Goal: Information Seeking & Learning: Learn about a topic

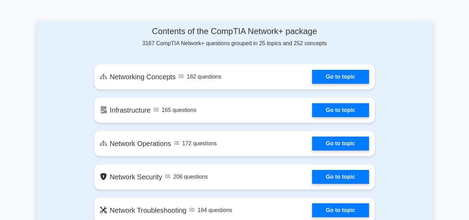
scroll to position [372, 0]
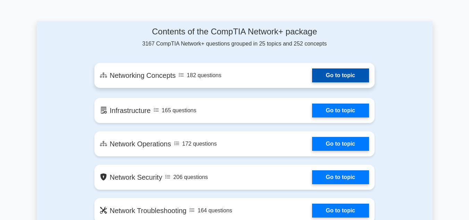
click at [312, 77] on link "Go to topic" at bounding box center [340, 75] width 57 height 14
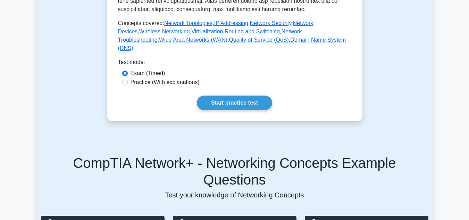
scroll to position [337, 0]
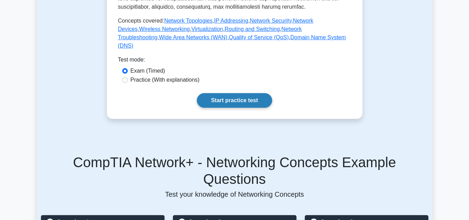
click at [229, 108] on link "Start practice test" at bounding box center [234, 100] width 75 height 15
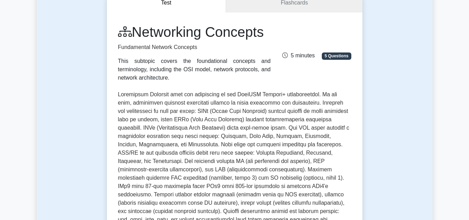
scroll to position [0, 0]
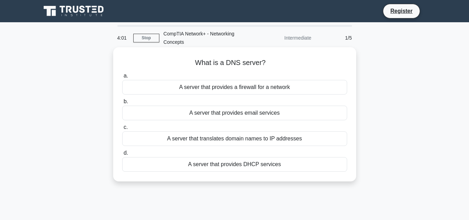
click at [257, 139] on div "A server that translates domain names to IP addresses" at bounding box center [234, 138] width 225 height 15
click at [122, 130] on input "c. A server that translates domain names to IP addresses" at bounding box center [122, 127] width 0 height 5
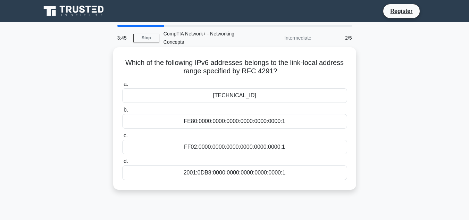
click at [225, 176] on div "2001:0DB8:0000:0000:0000:0000:0000:1" at bounding box center [234, 172] width 225 height 15
click at [122, 164] on input "d. 2001:0DB8:0000:0000:0000:0000:0000:1" at bounding box center [122, 161] width 0 height 5
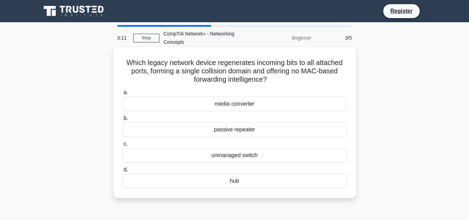
click at [222, 173] on label "d. hub" at bounding box center [234, 176] width 225 height 23
click at [122, 172] on input "d. hub" at bounding box center [122, 169] width 0 height 5
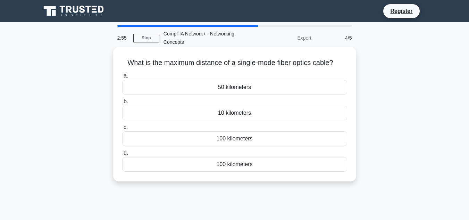
click at [261, 163] on div "500 kilometers" at bounding box center [234, 164] width 225 height 15
click at [122, 155] on input "d. 500 kilometers" at bounding box center [122, 153] width 0 height 5
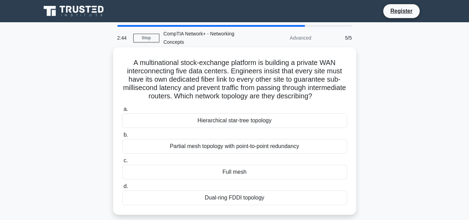
click at [234, 149] on div "Partial mesh topology with point-to-point redundancy" at bounding box center [234, 146] width 225 height 15
click at [122, 137] on input "b. Partial mesh topology with point-to-point redundancy" at bounding box center [122, 135] width 0 height 5
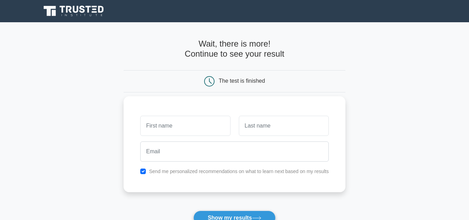
click at [193, 128] on input "text" at bounding box center [185, 126] width 90 height 20
type input "vinoth"
click at [290, 126] on input "text" at bounding box center [284, 126] width 90 height 20
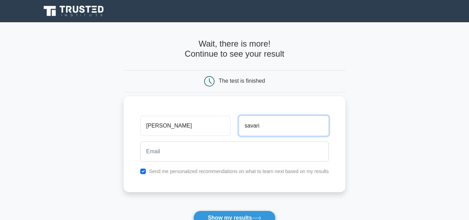
type input "savari"
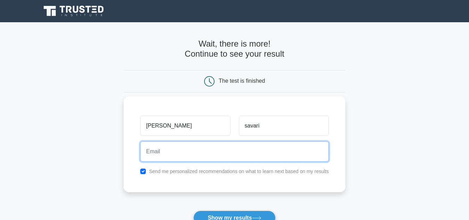
click at [201, 146] on input "email" at bounding box center [234, 151] width 189 height 20
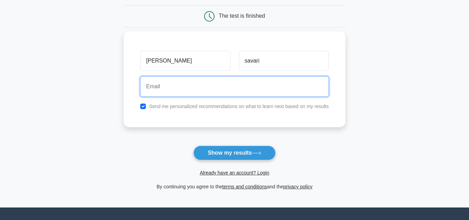
scroll to position [70, 0]
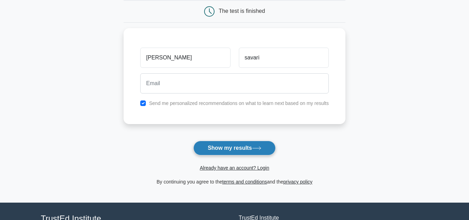
click at [234, 147] on button "Show my results" at bounding box center [235, 148] width 82 height 15
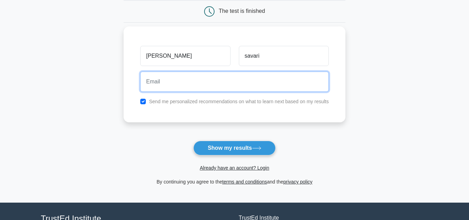
click at [172, 88] on input "email" at bounding box center [234, 82] width 189 height 20
click at [188, 76] on input "email" at bounding box center [234, 82] width 189 height 20
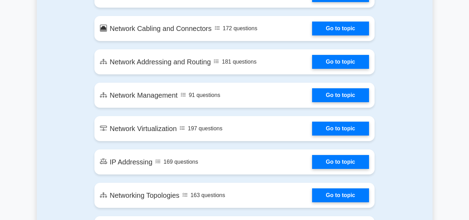
scroll to position [788, 0]
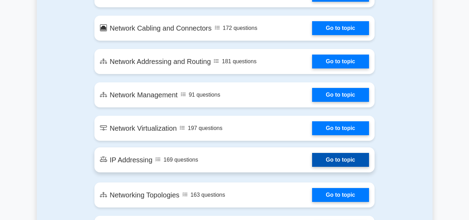
click at [312, 161] on link "Go to topic" at bounding box center [340, 160] width 57 height 14
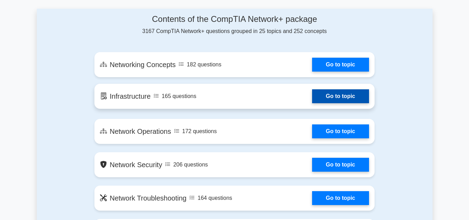
scroll to position [387, 0]
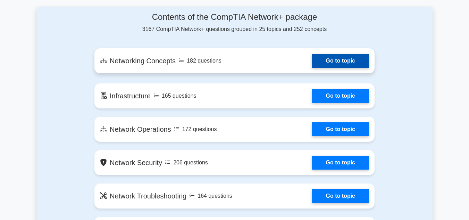
click at [343, 62] on link "Go to topic" at bounding box center [340, 61] width 57 height 14
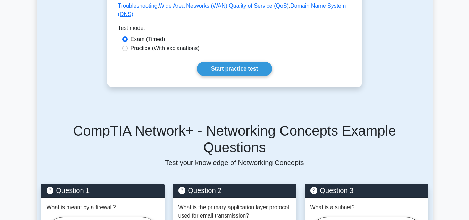
scroll to position [363, 0]
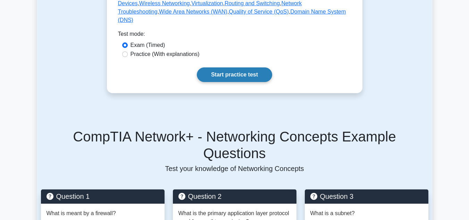
click at [240, 82] on link "Start practice test" at bounding box center [234, 74] width 75 height 15
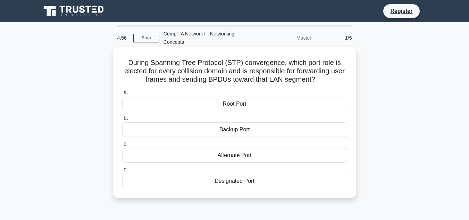
scroll to position [155, 0]
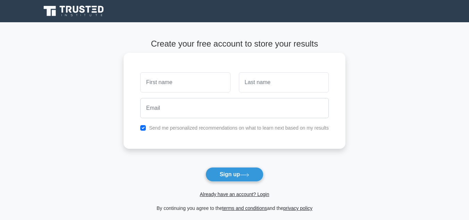
click at [193, 82] on input "text" at bounding box center [185, 82] width 90 height 20
type input "vinoth"
click at [273, 88] on input "text" at bounding box center [284, 82] width 90 height 20
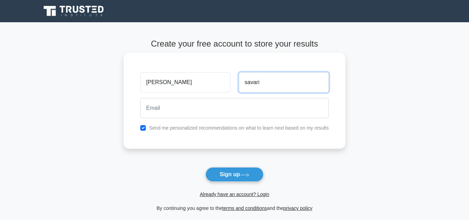
type input "savari"
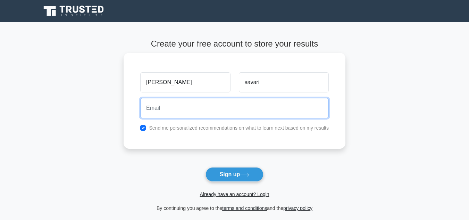
click at [213, 114] on input "email" at bounding box center [234, 108] width 189 height 20
type input "s"
type input "v"
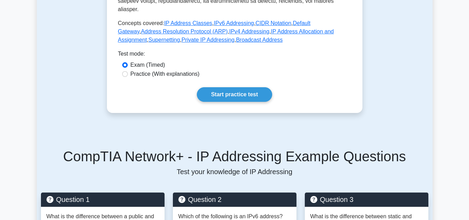
scroll to position [323, 0]
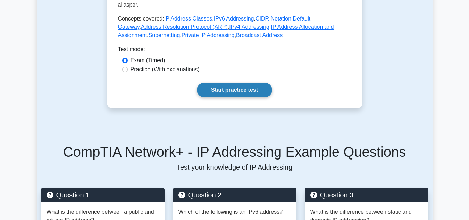
click at [236, 83] on link "Start practice test" at bounding box center [234, 90] width 75 height 15
